Goal: Navigation & Orientation: Find specific page/section

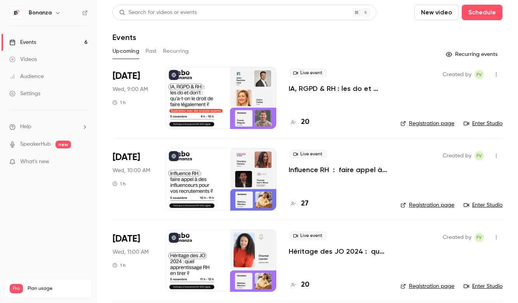
click at [49, 80] on link "Audience" at bounding box center [48, 76] width 97 height 17
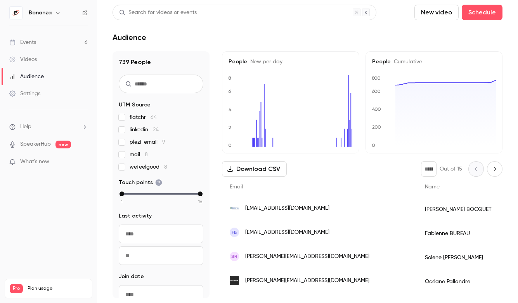
click at [438, 207] on div "[PERSON_NAME]" at bounding box center [473, 209] width 112 height 24
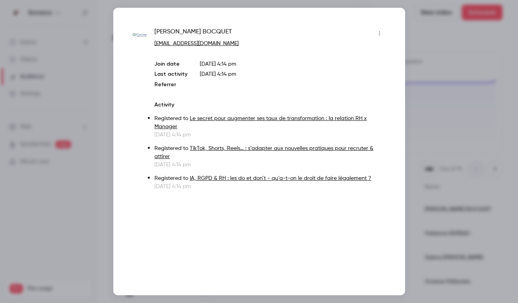
click at [421, 45] on div at bounding box center [259, 151] width 518 height 303
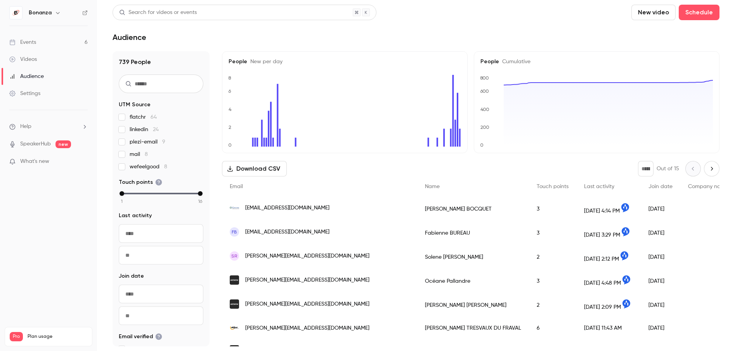
click at [48, 44] on link "Events 6" at bounding box center [48, 42] width 97 height 17
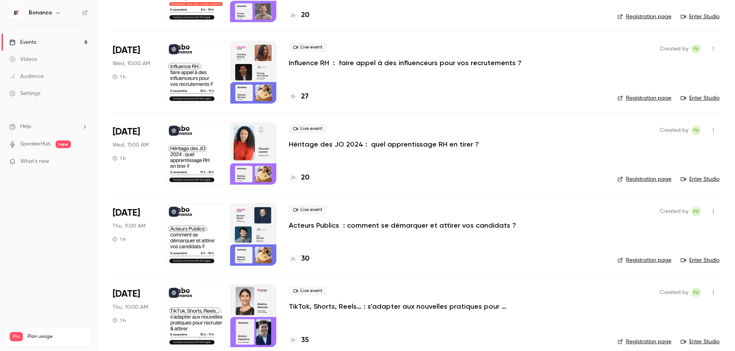
scroll to position [198, 0]
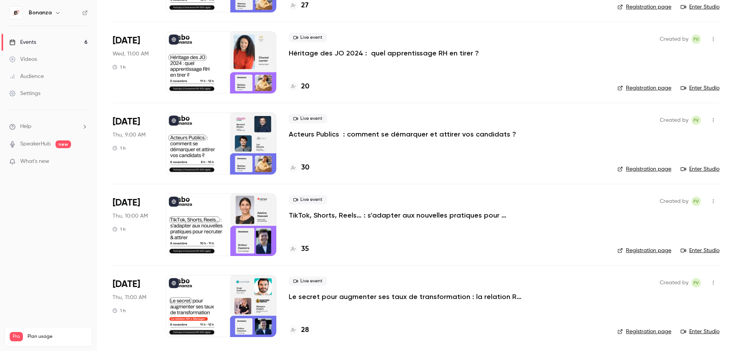
click at [296, 251] on div at bounding box center [293, 249] width 9 height 9
